Goal: Purchase product/service

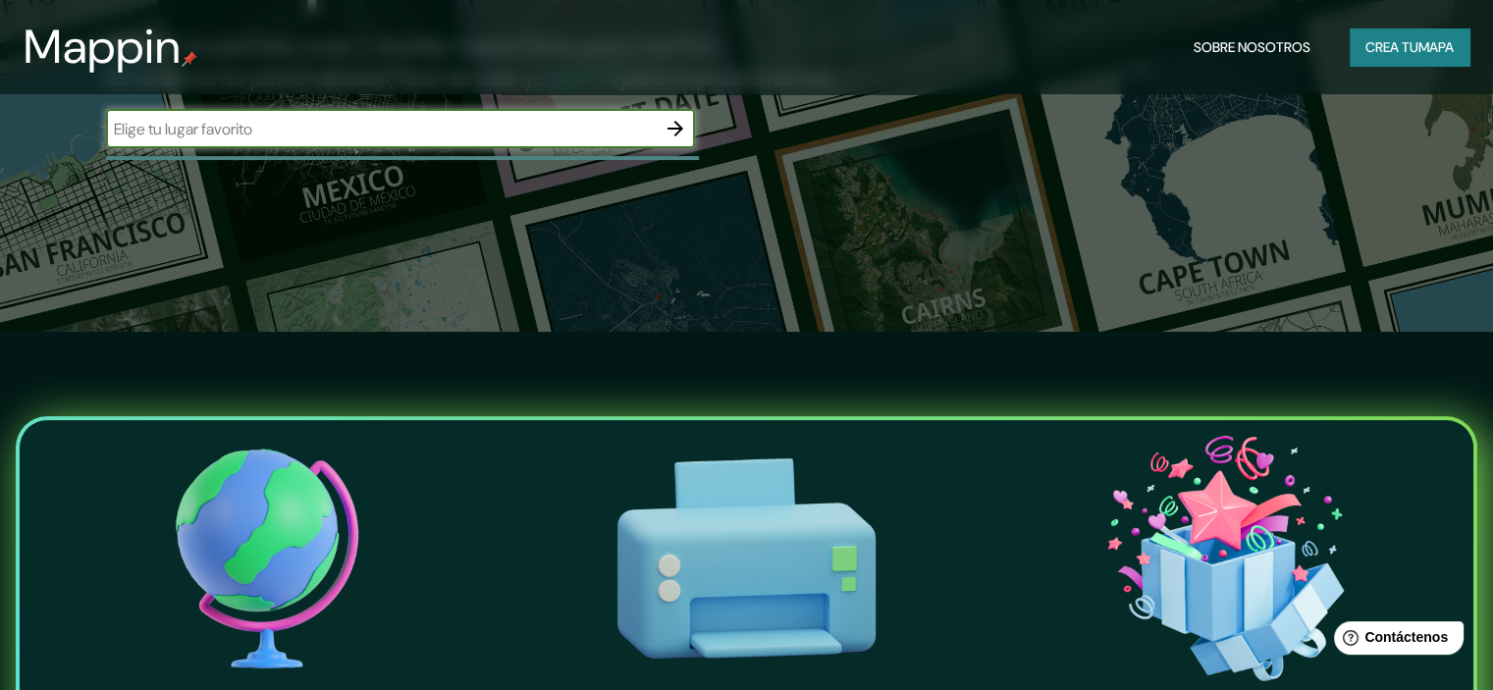
scroll to position [196, 0]
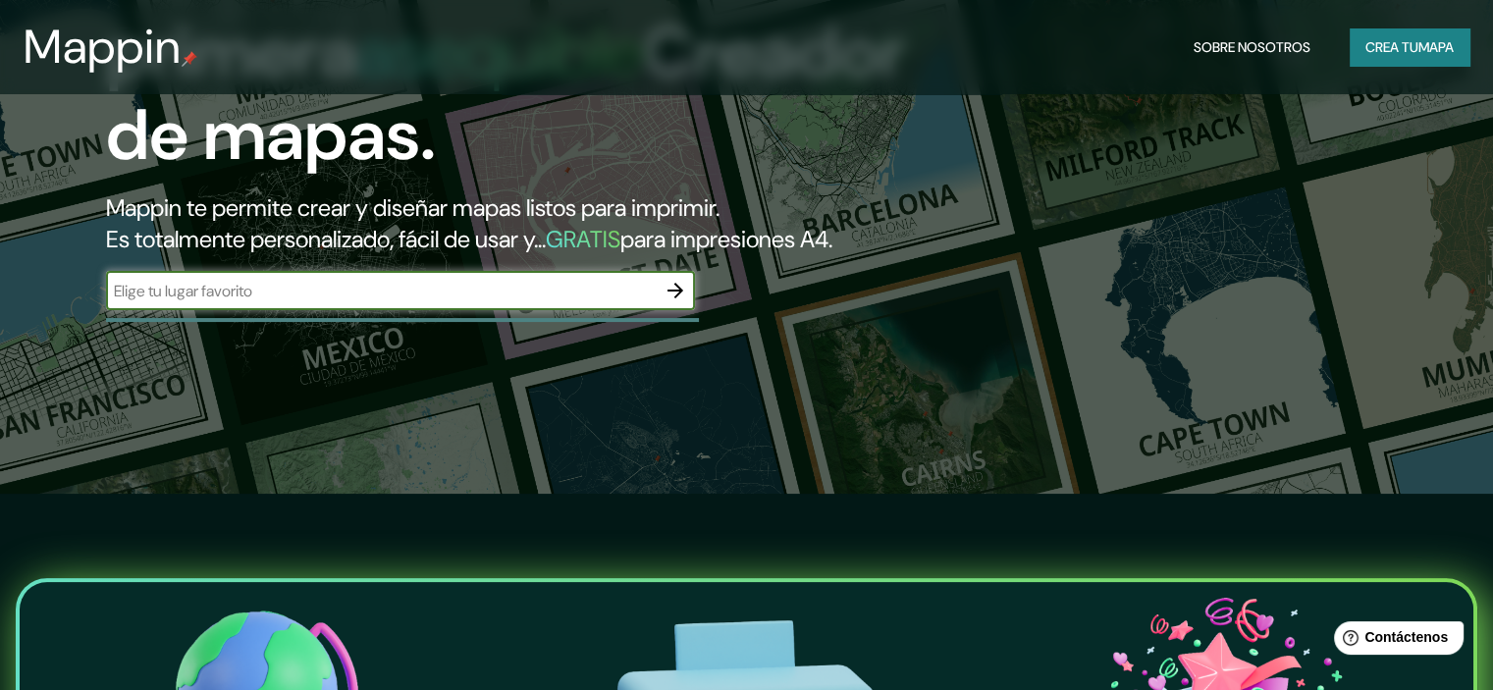
click at [287, 302] on input "text" at bounding box center [381, 291] width 550 height 23
type input "[DATE][PERSON_NAME]"
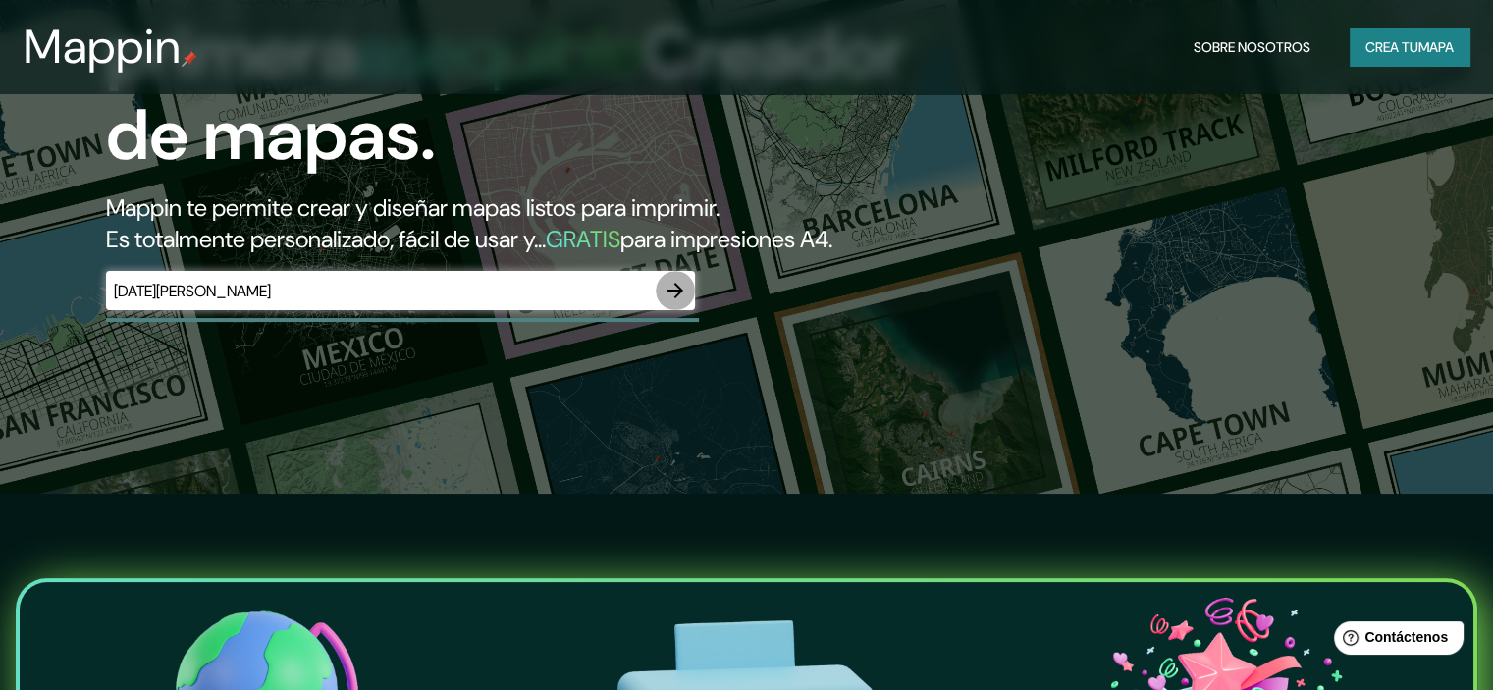
click at [679, 302] on icon "button" at bounding box center [675, 291] width 24 height 24
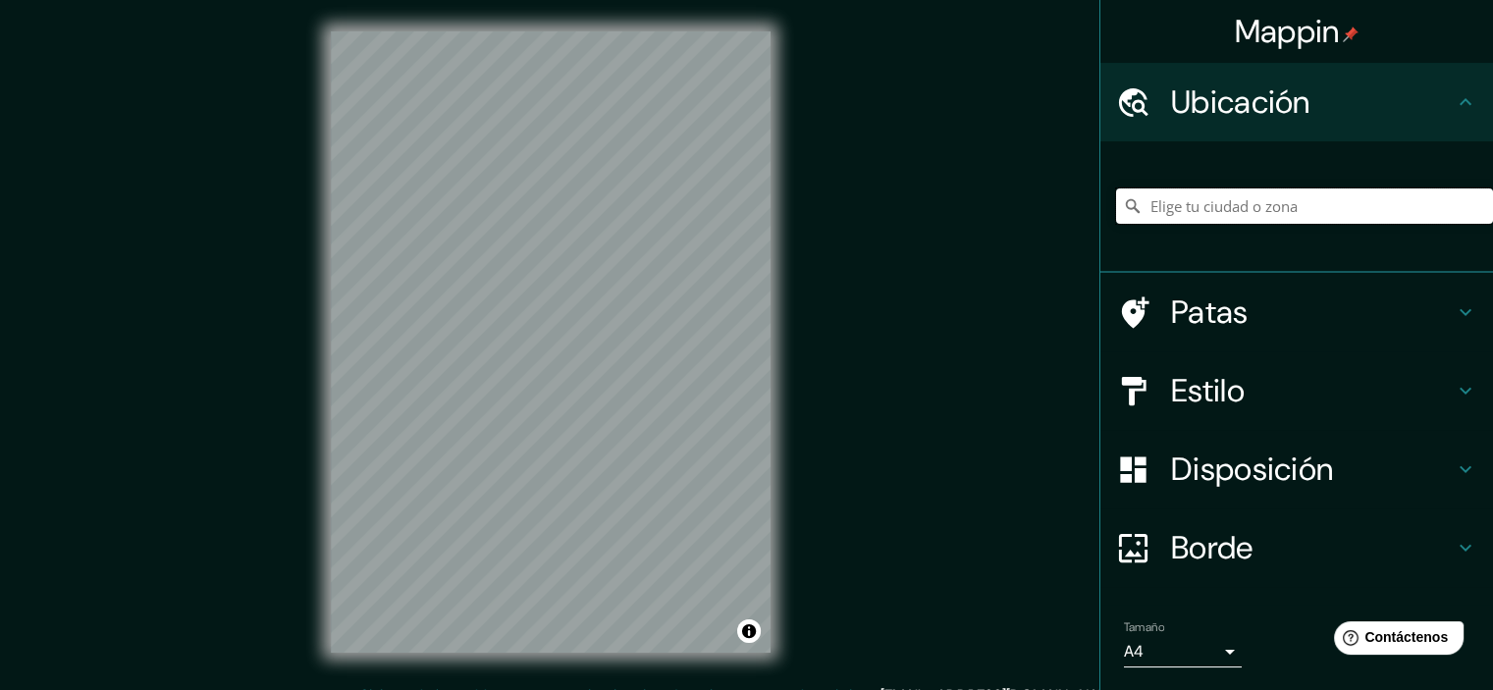
click at [1213, 207] on input "Elige tu ciudad o zona" at bounding box center [1304, 205] width 377 height 35
type input "[DATE][GEOGRAPHIC_DATA][PERSON_NAME], [GEOGRAPHIC_DATA], [GEOGRAPHIC_DATA]"
click at [1453, 395] on icon at bounding box center [1465, 391] width 24 height 24
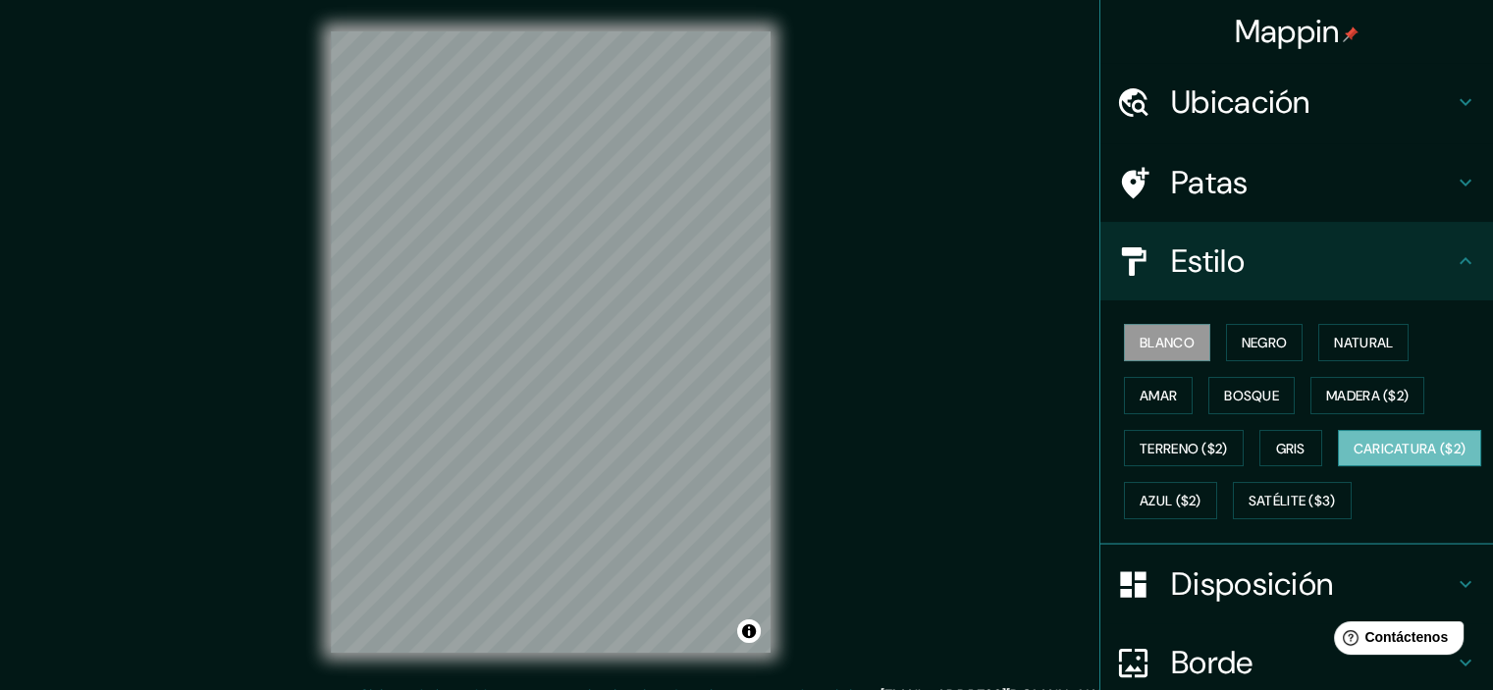
click at [1353, 457] on font "Caricatura ($2)" at bounding box center [1409, 449] width 113 height 18
click at [1201, 501] on font "Azul ($2)" at bounding box center [1170, 502] width 62 height 18
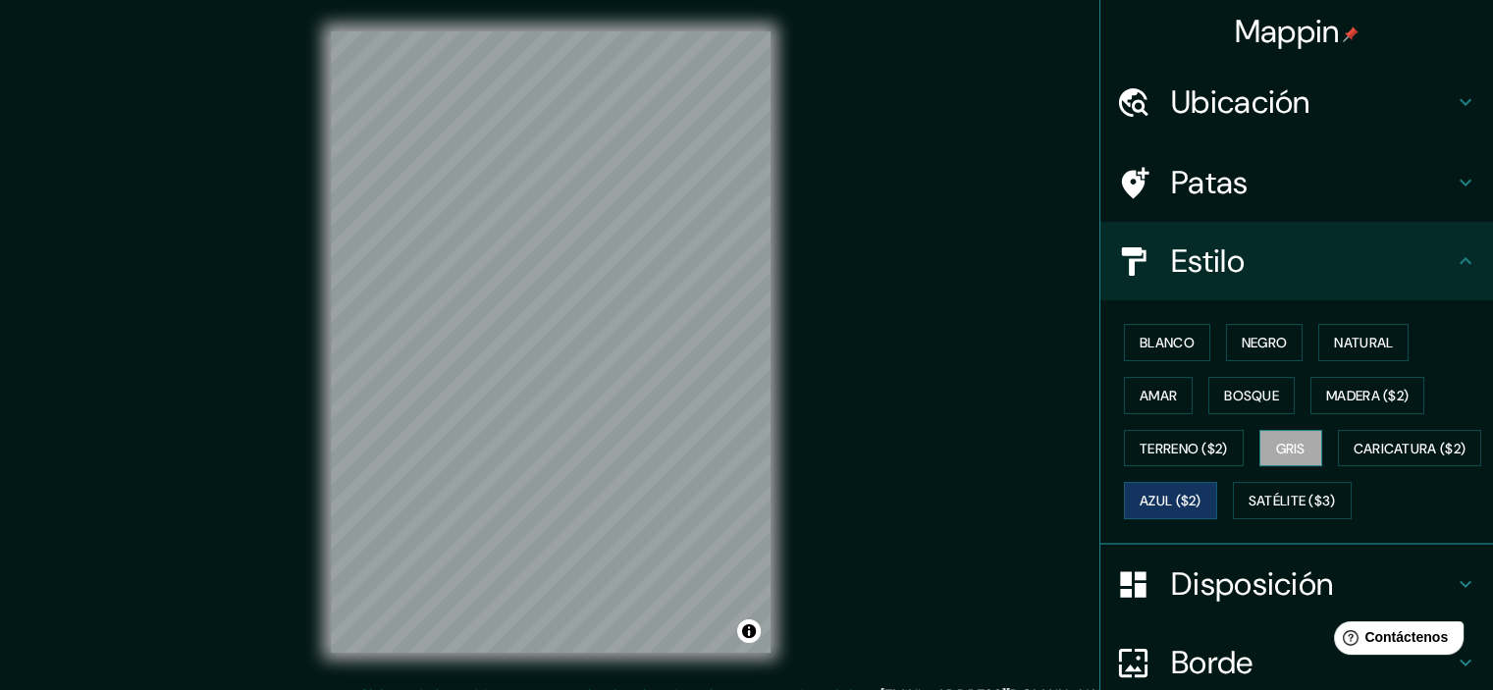
click at [1276, 436] on font "Gris" at bounding box center [1290, 449] width 29 height 26
click at [1343, 394] on font "Madera ($2)" at bounding box center [1367, 396] width 82 height 18
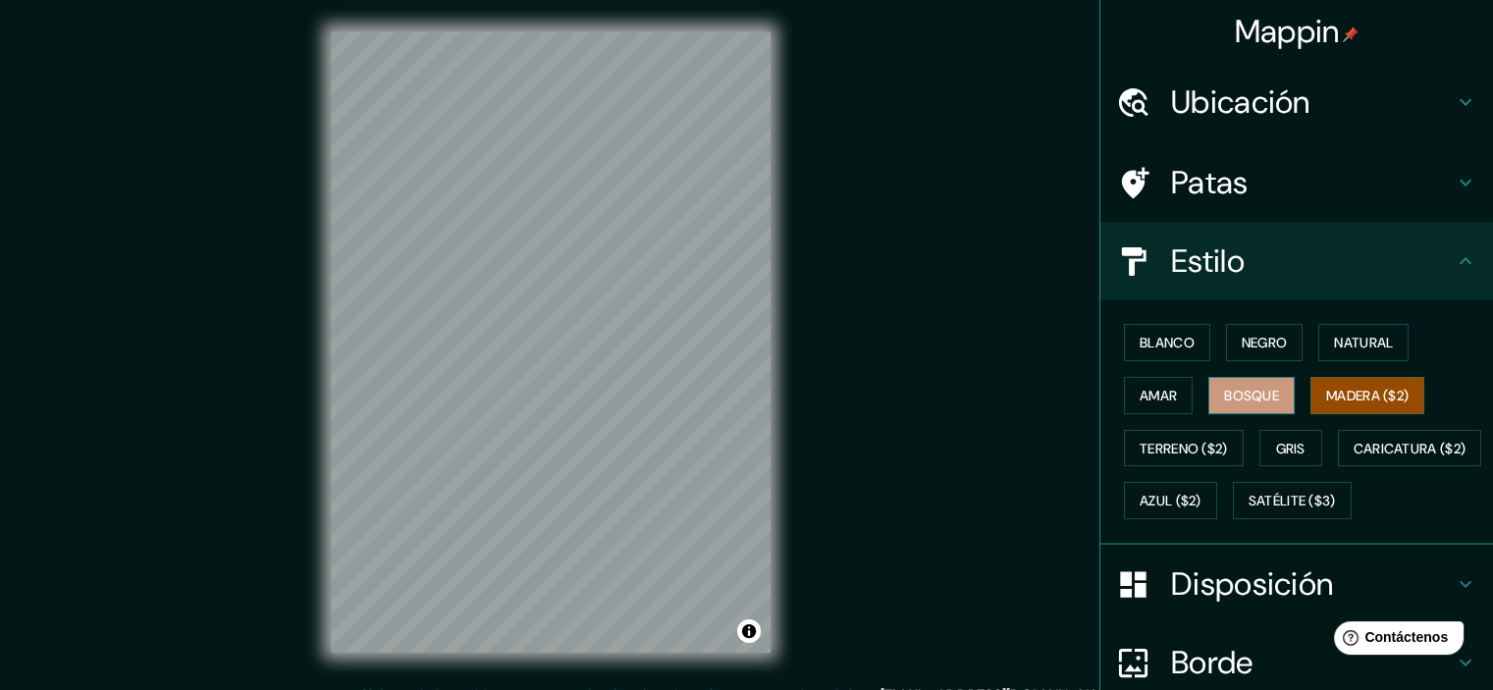
click at [1260, 395] on font "Bosque" at bounding box center [1251, 396] width 55 height 18
click at [1168, 397] on button "Amar" at bounding box center [1158, 395] width 69 height 37
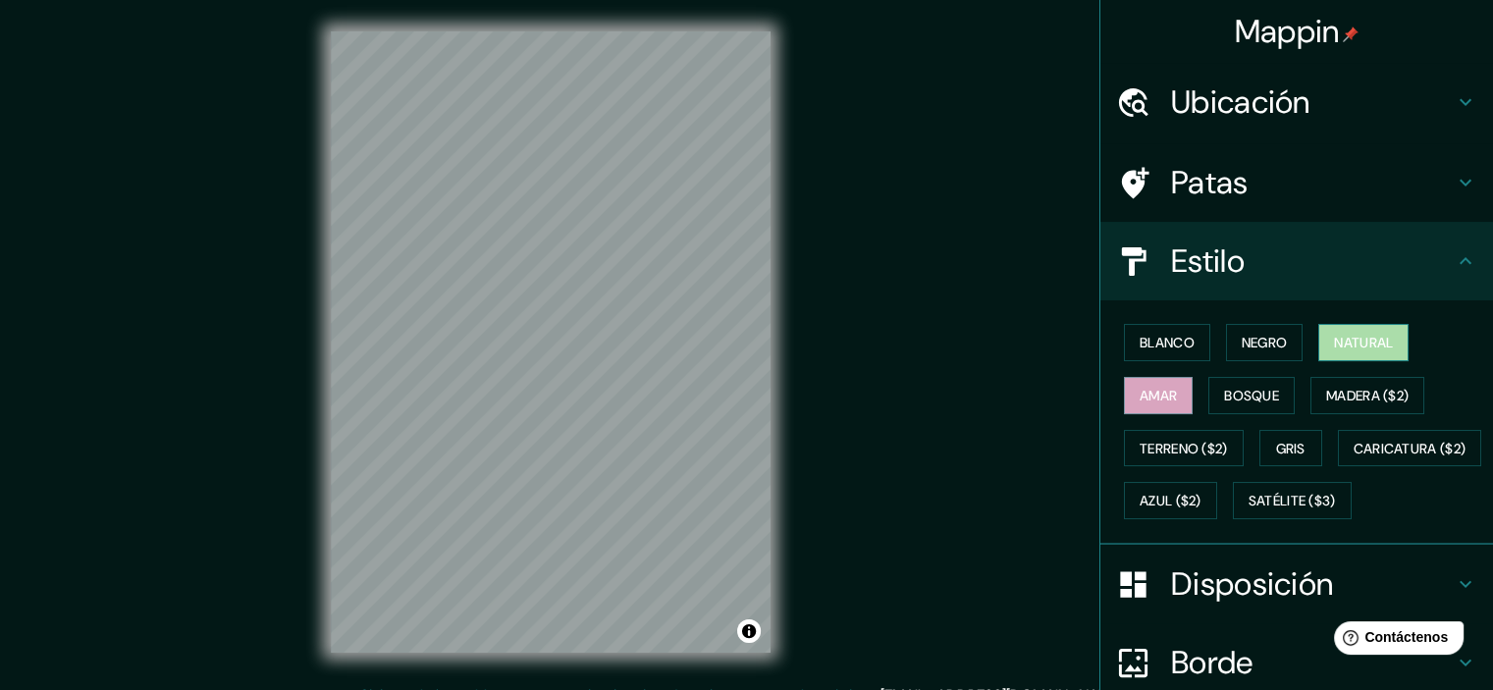
click at [1346, 342] on font "Natural" at bounding box center [1363, 343] width 59 height 18
